Goal: Register for event/course

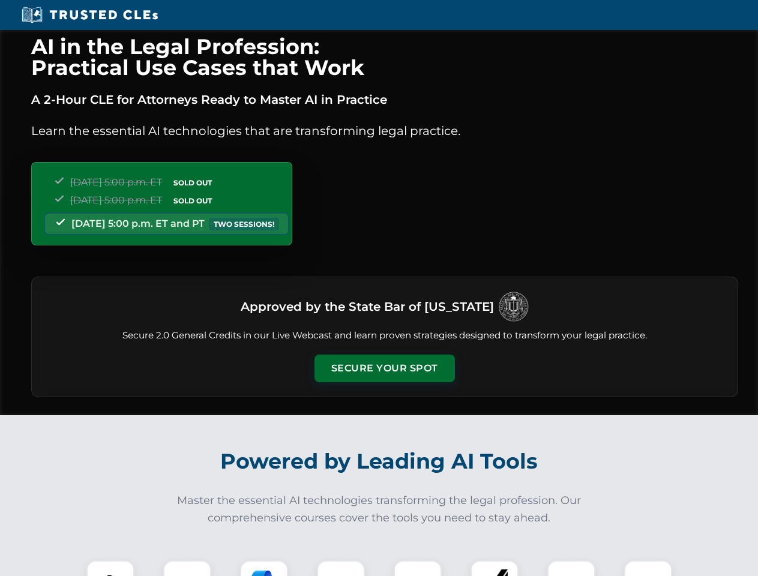
click at [384, 369] on button "Secure Your Spot" at bounding box center [385, 369] width 141 height 28
click at [110, 569] on img at bounding box center [110, 584] width 35 height 35
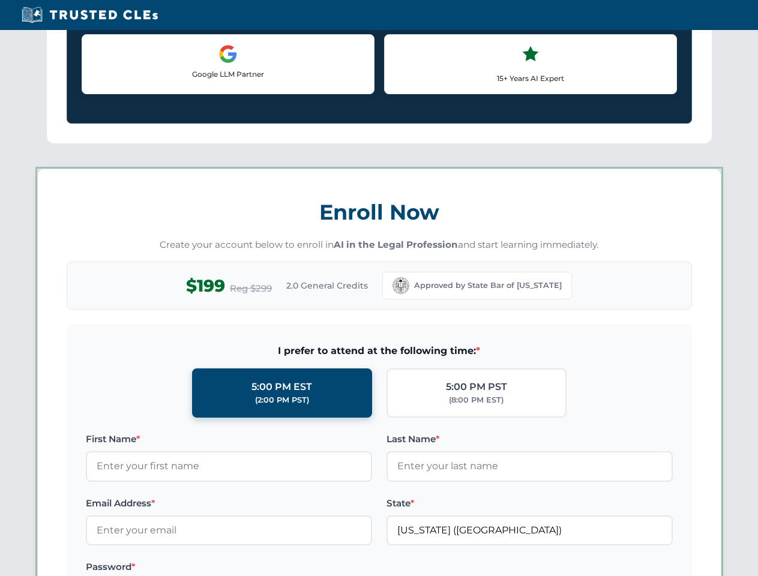
click at [187, 569] on div "AI in the Legal Profession: Practical Use Cases that Work A 2-Hour CLE for Atto…" at bounding box center [379, 562] width 758 height 2809
